Goal: Information Seeking & Learning: Learn about a topic

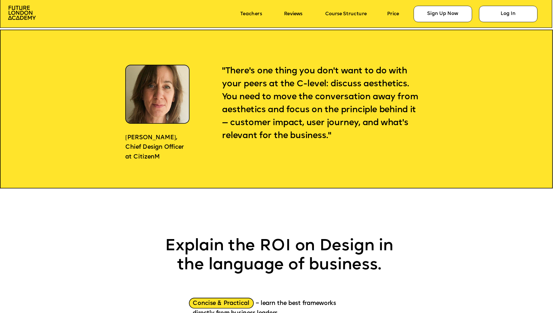
scroll to position [484, 0]
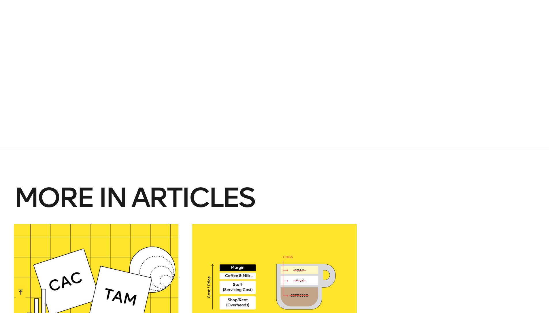
scroll to position [532, 0]
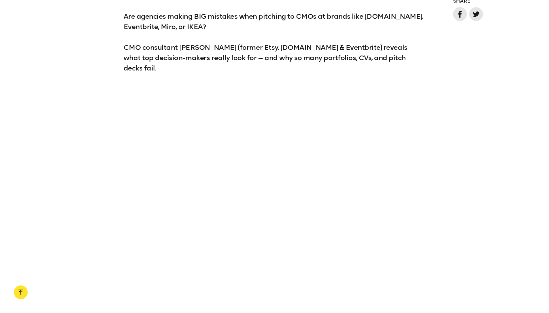
click at [506, 122] on div at bounding box center [274, 171] width 549 height 168
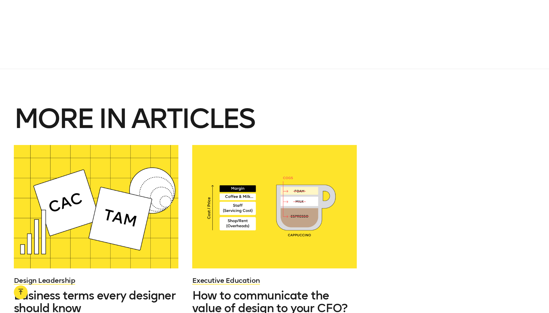
scroll to position [755, 0]
